Goal: Information Seeking & Learning: Learn about a topic

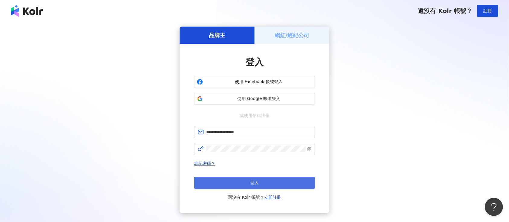
click at [255, 182] on span "登入" at bounding box center [254, 182] width 8 height 5
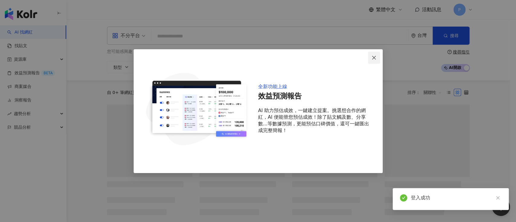
click at [374, 57] on icon "close" at bounding box center [373, 57] width 5 height 5
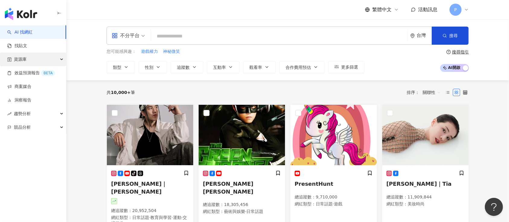
click at [26, 61] on span "資源庫" at bounding box center [20, 60] width 13 height 14
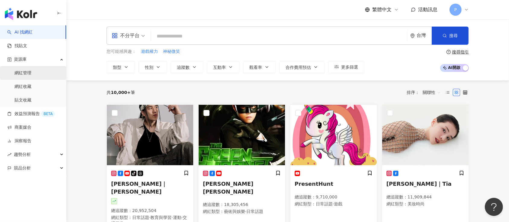
click at [29, 74] on link "網紅管理" at bounding box center [22, 73] width 17 height 6
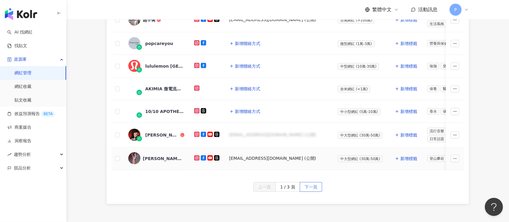
scroll to position [322, 0]
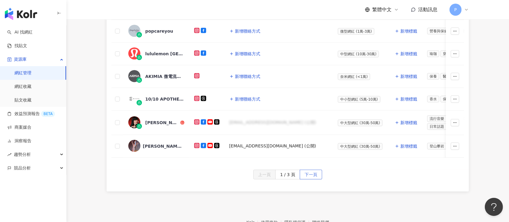
click at [309, 178] on span "下一頁" at bounding box center [311, 175] width 13 height 10
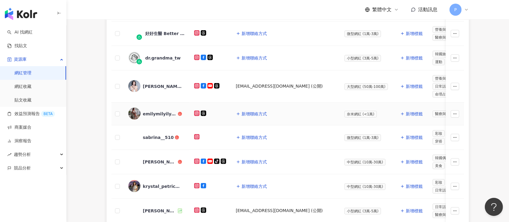
scroll to position [161, 0]
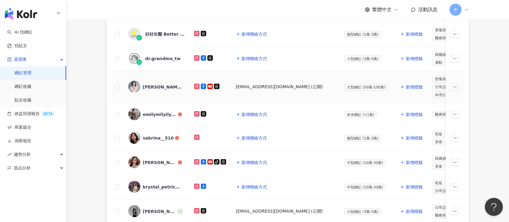
click at [169, 85] on div "[PERSON_NAME][PERSON_NAME] Chung" at bounding box center [162, 87] width 39 height 6
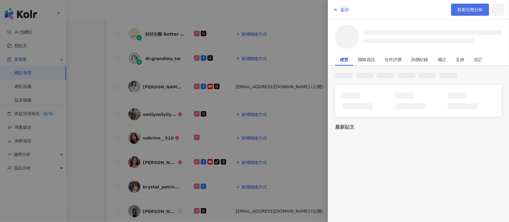
click at [471, 9] on span "觀看完整分析" at bounding box center [470, 9] width 25 height 5
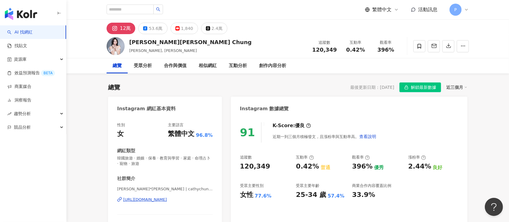
click at [304, 82] on div "總覽 最後更新日期：[DATE] 解鎖最新數據 近三個月" at bounding box center [287, 87] width 359 height 10
click at [304, 19] on header "繁體中文 活動訊息 P" at bounding box center [287, 10] width 443 height 20
